Goal: Information Seeking & Learning: Learn about a topic

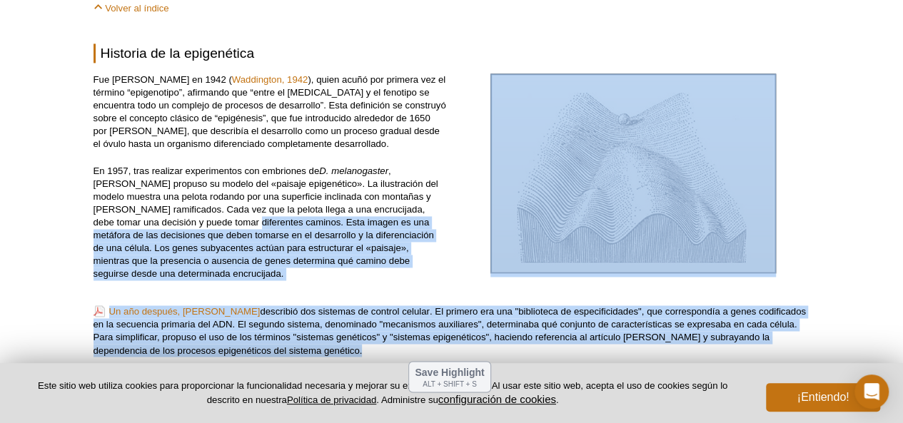
scroll to position [992, 0]
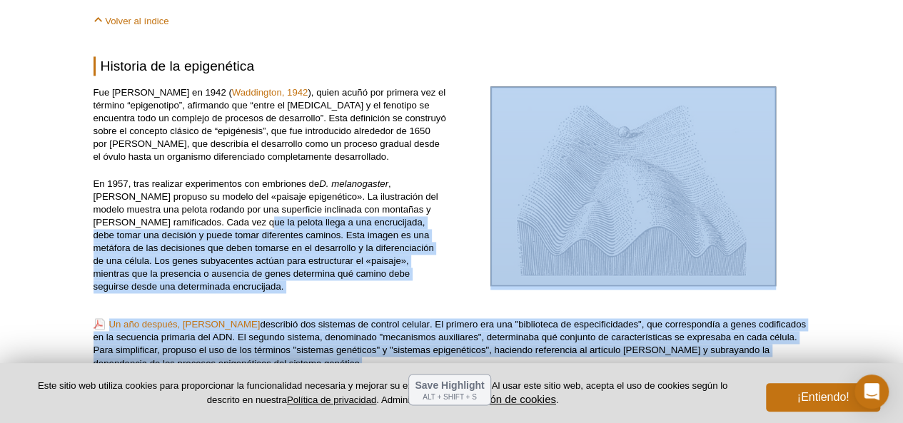
drag, startPoint x: 325, startPoint y: 282, endPoint x: 230, endPoint y: 223, distance: 111.6
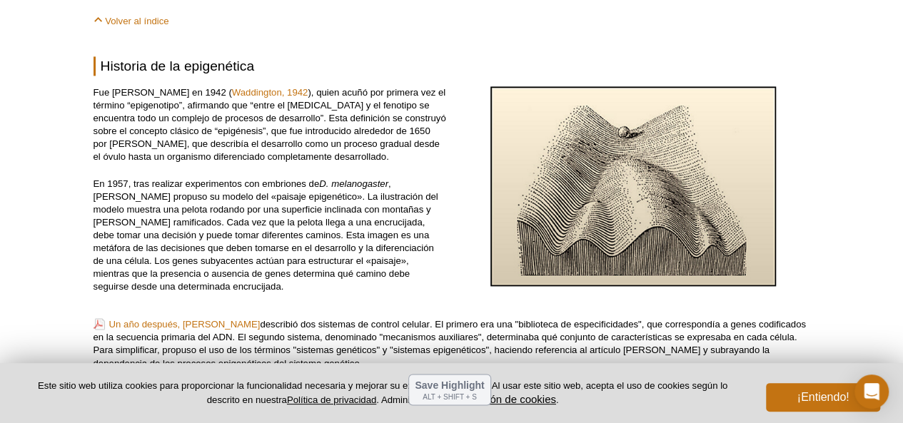
click at [173, 148] on font "), quien acuñó por primera vez el término “epigenotipo”, afirmando que “entre e…" at bounding box center [270, 124] width 353 height 75
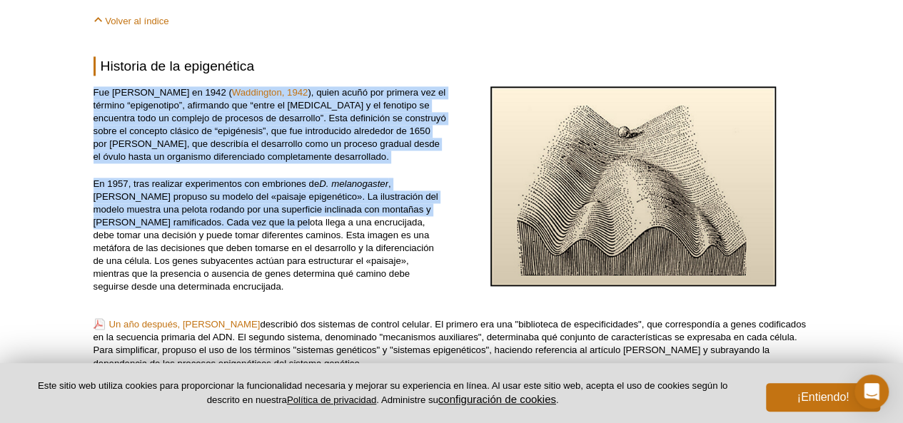
scroll to position [1064, 0]
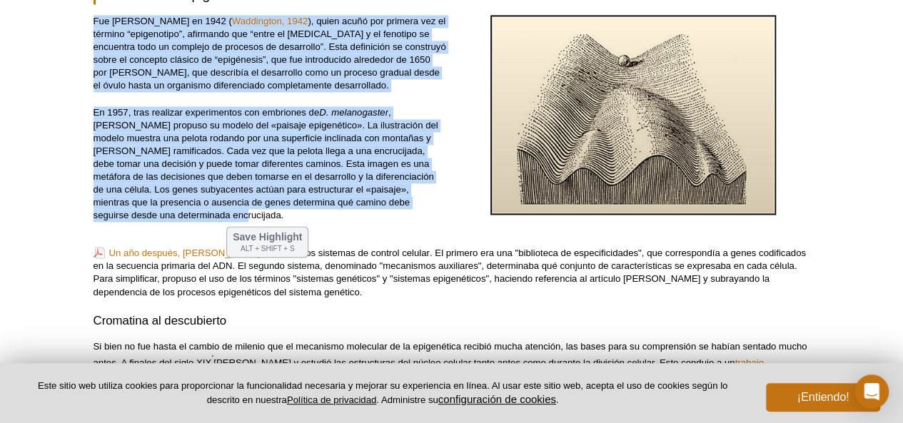
drag, startPoint x: 93, startPoint y: 94, endPoint x: 239, endPoint y: 225, distance: 196.7
click at [239, 225] on div "Fue [PERSON_NAME] en 1942 ( [GEOGRAPHIC_DATA], 1942 ), quien acuñó por primera …" at bounding box center [270, 125] width 353 height 221
copy div "Lor Ipsumd Sit Ametconsec ad 8795 ( Elitseddoe, 8288 ), tempo incid utl etdolor…"
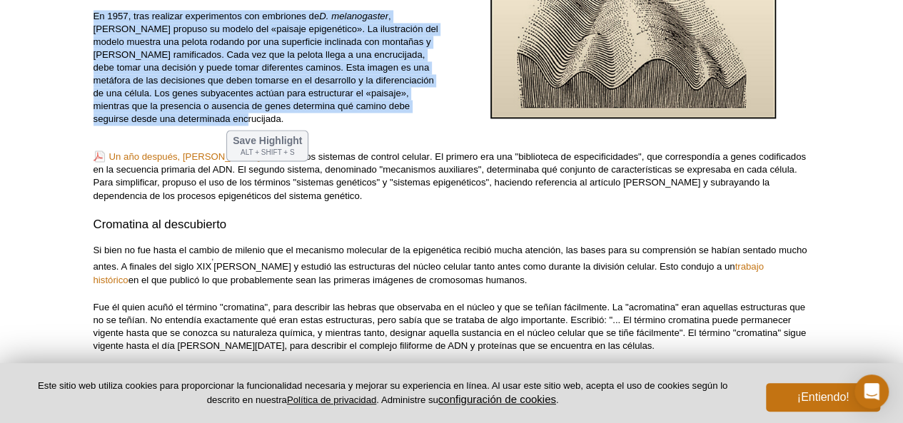
scroll to position [1207, 0]
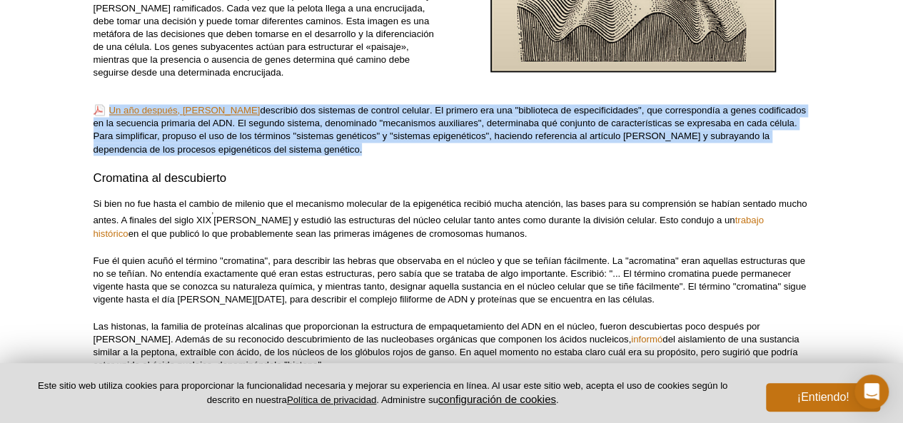
drag, startPoint x: 344, startPoint y: 149, endPoint x: 94, endPoint y: 115, distance: 252.2
click at [94, 115] on p "Un año después, [PERSON_NAME] describió dos sistemas de control celular . El pr…" at bounding box center [452, 129] width 717 height 51
drag, startPoint x: 361, startPoint y: 154, endPoint x: 110, endPoint y: 114, distance: 254.5
click at [110, 114] on p "Un año después, [PERSON_NAME] describió dos sistemas de control celular . El pr…" at bounding box center [452, 129] width 717 height 51
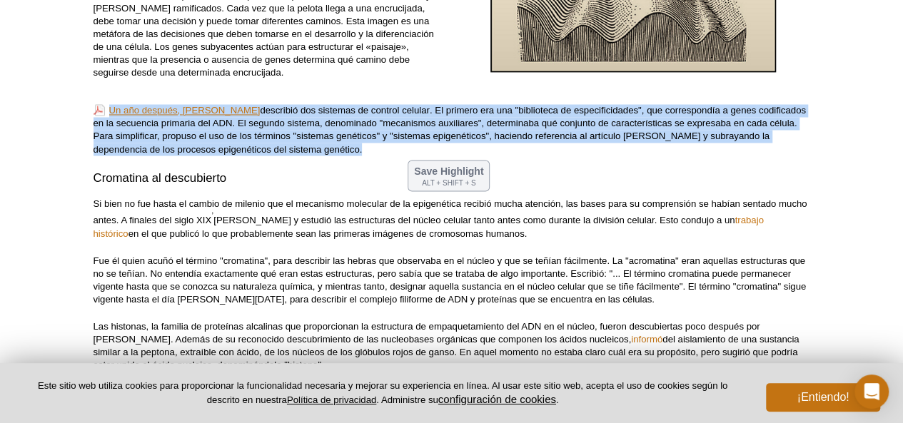
copy p "Un año después, [PERSON_NAME] describió dos sistemas de control celular . El pr…"
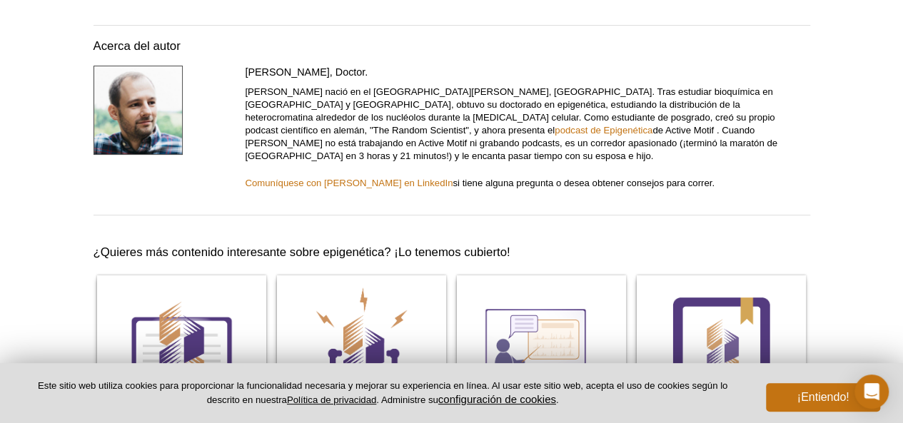
scroll to position [8237, 0]
